Goal: Register for event/course

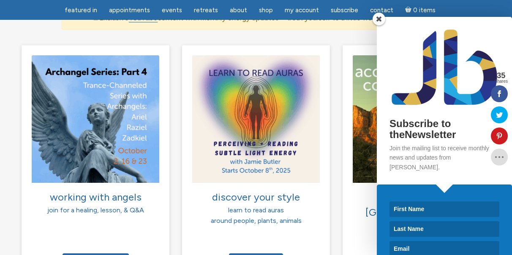
scroll to position [634, 0]
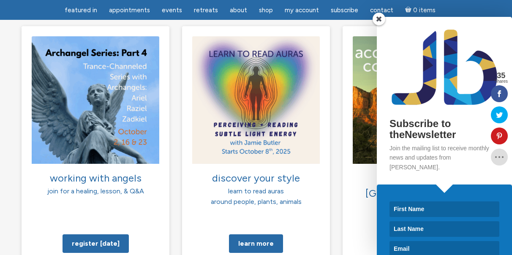
click at [378, 16] on span at bounding box center [379, 19] width 13 height 13
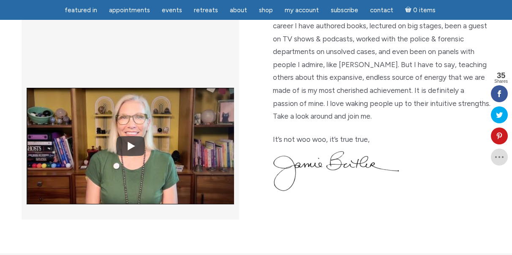
scroll to position [0, 0]
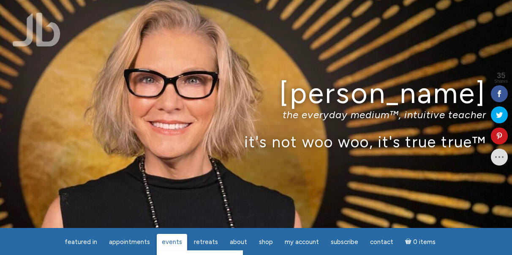
click at [173, 240] on span "Events" at bounding box center [172, 242] width 20 height 8
click at [174, 239] on span "Events" at bounding box center [172, 242] width 20 height 8
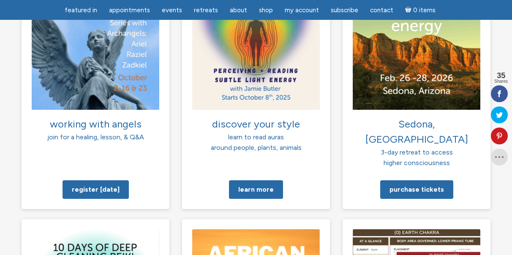
scroll to position [667, 0]
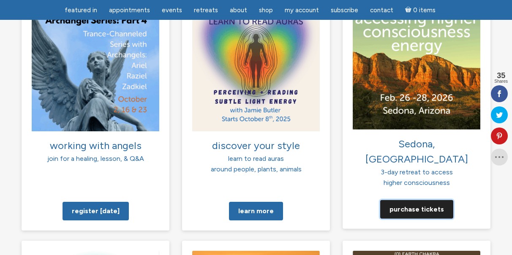
click at [419, 200] on link "Purchase tickets" at bounding box center [417, 209] width 73 height 19
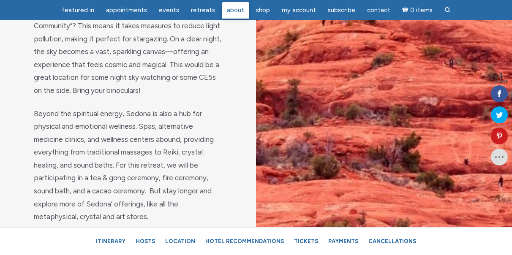
scroll to position [930, 0]
